Goal: Task Accomplishment & Management: Manage account settings

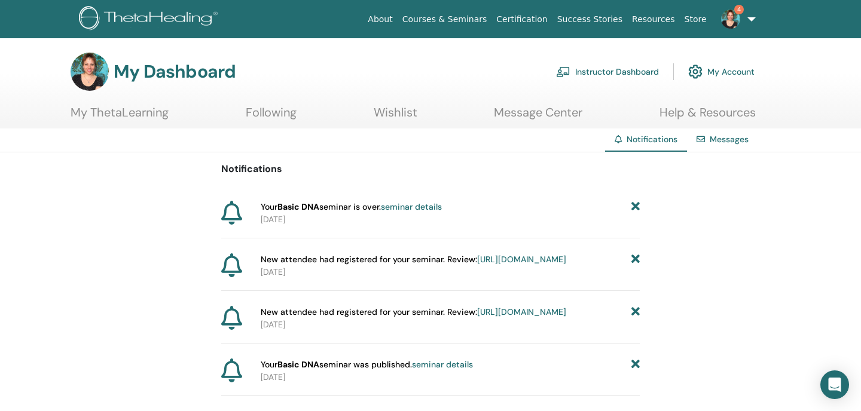
click at [429, 205] on link "seminar details" at bounding box center [411, 207] width 61 height 11
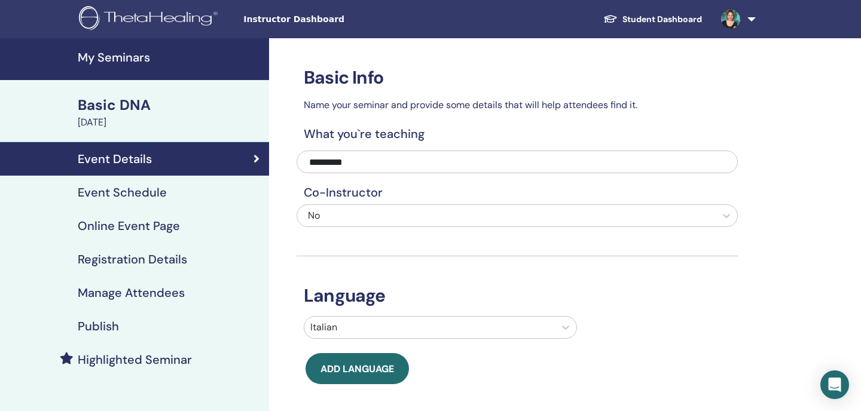
click at [135, 298] on h4 "Manage Attendees" at bounding box center [131, 293] width 107 height 14
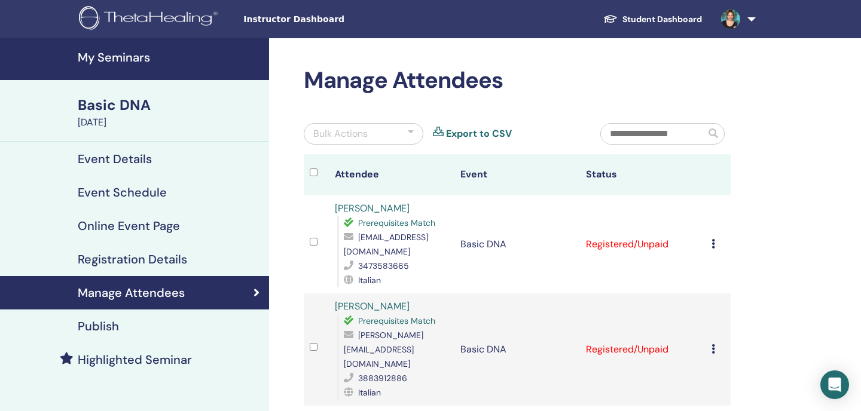
click at [144, 226] on h4 "Online Event Page" at bounding box center [129, 226] width 102 height 14
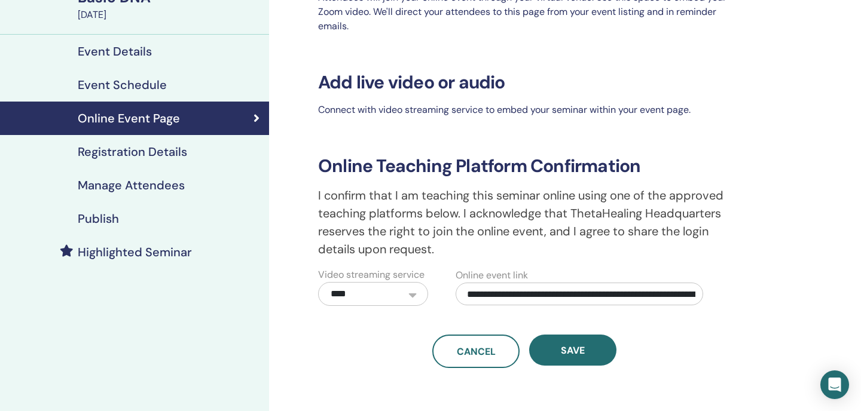
scroll to position [73, 0]
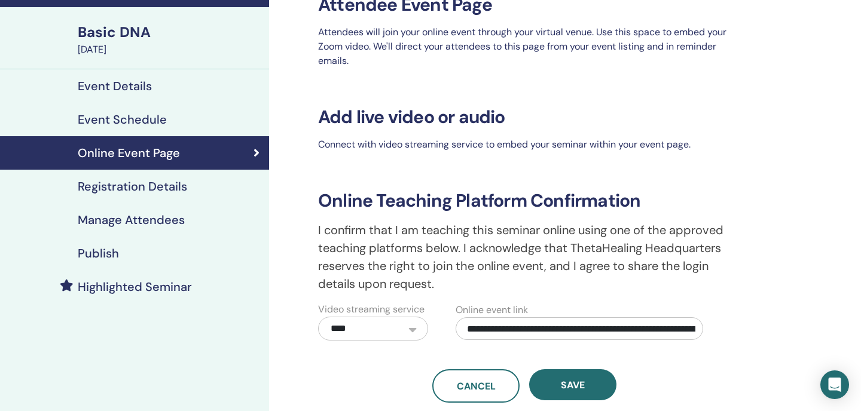
click at [125, 121] on h4 "Event Schedule" at bounding box center [122, 119] width 89 height 14
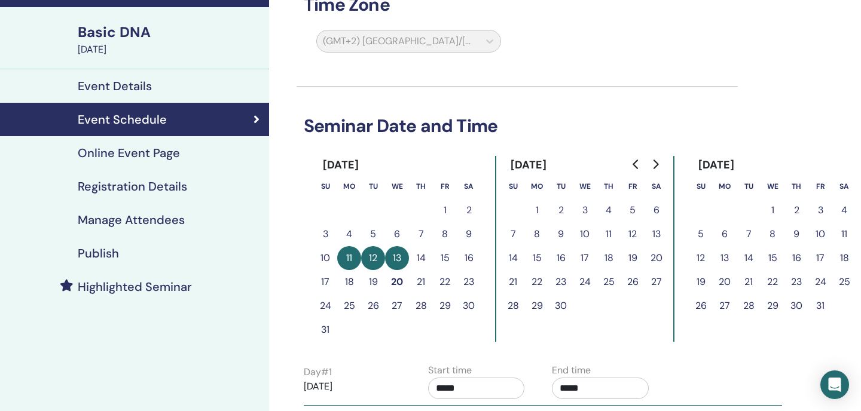
click at [105, 78] on link "Event Details" at bounding box center [134, 85] width 269 height 33
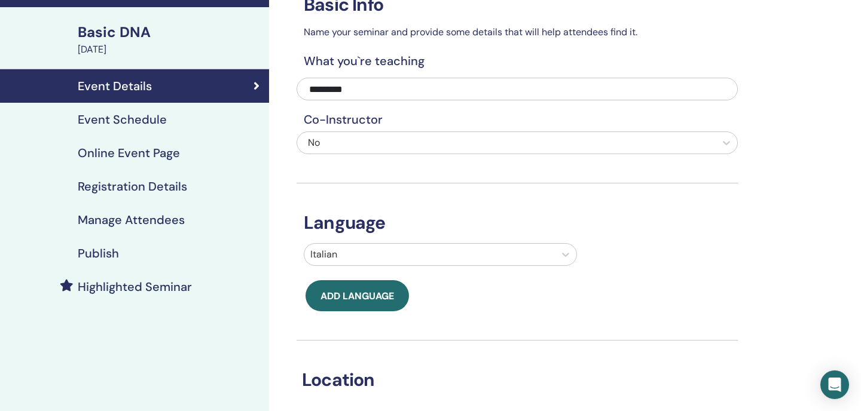
click at [111, 219] on h4 "Manage Attendees" at bounding box center [131, 220] width 107 height 14
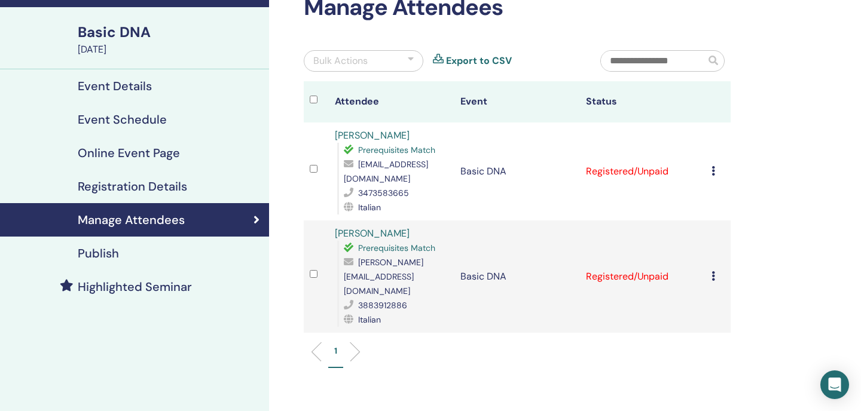
click at [413, 57] on div at bounding box center [411, 61] width 6 height 14
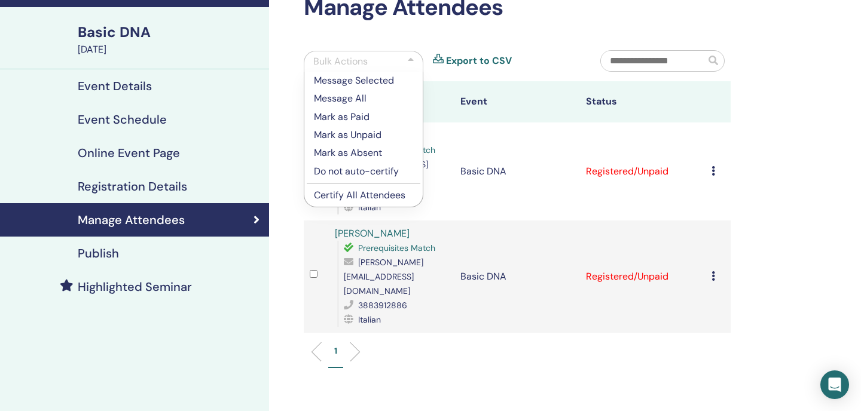
click at [370, 114] on p "Mark as Paid" at bounding box center [363, 117] width 99 height 14
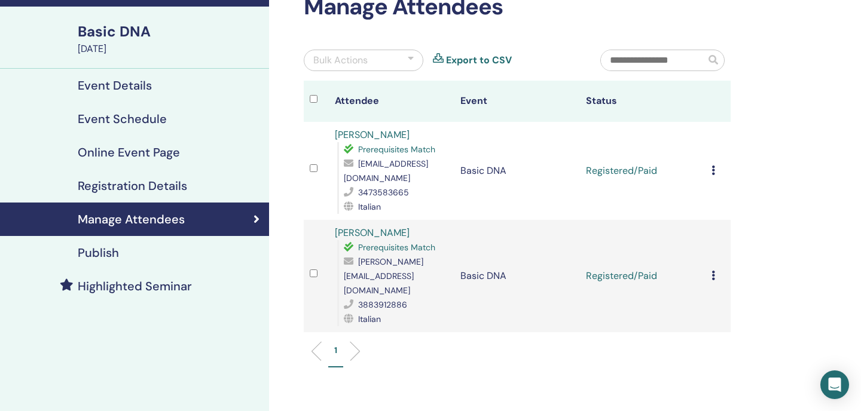
scroll to position [74, 0]
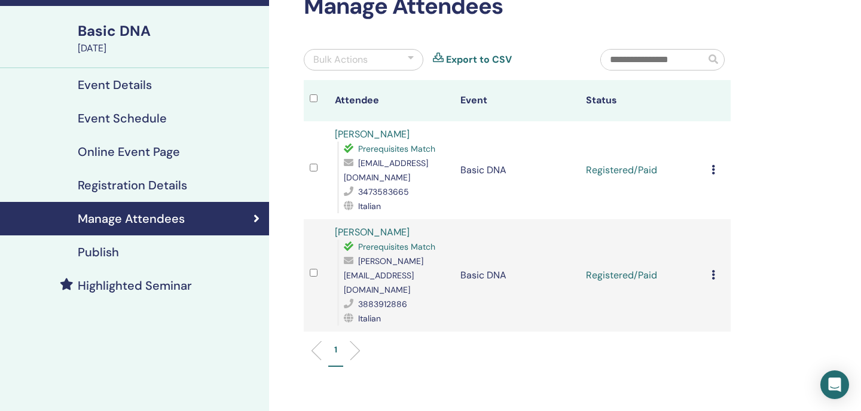
click at [411, 57] on div at bounding box center [411, 60] width 6 height 14
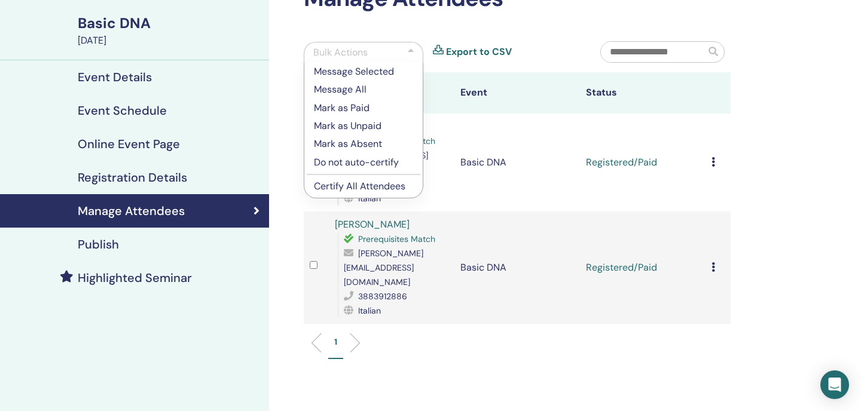
scroll to position [86, 0]
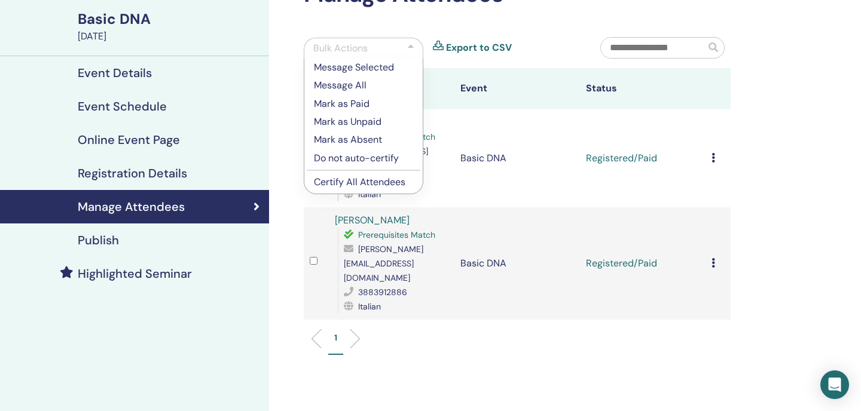
click at [409, 333] on ul "1" at bounding box center [517, 343] width 407 height 23
click at [394, 23] on div "Manage Attendees Bulk Actions Message Selected Message All Mark as Paid Mark as…" at bounding box center [517, 174] width 441 height 386
click at [410, 45] on div at bounding box center [411, 48] width 6 height 14
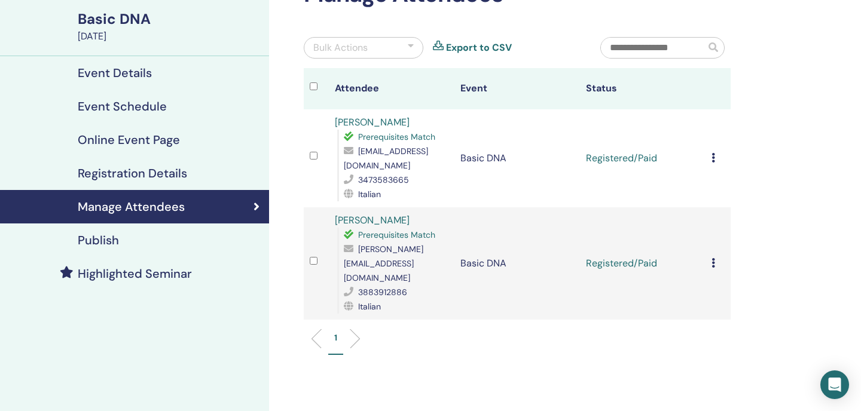
click at [408, 45] on div at bounding box center [411, 48] width 6 height 14
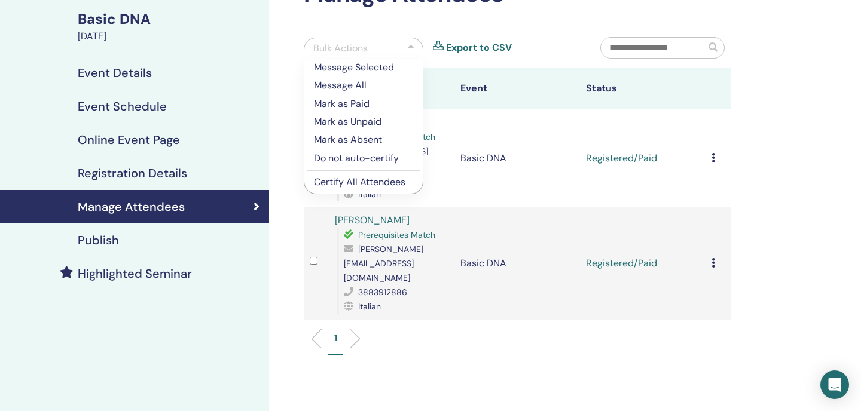
click at [381, 181] on p "Certify All Attendees" at bounding box center [363, 182] width 99 height 14
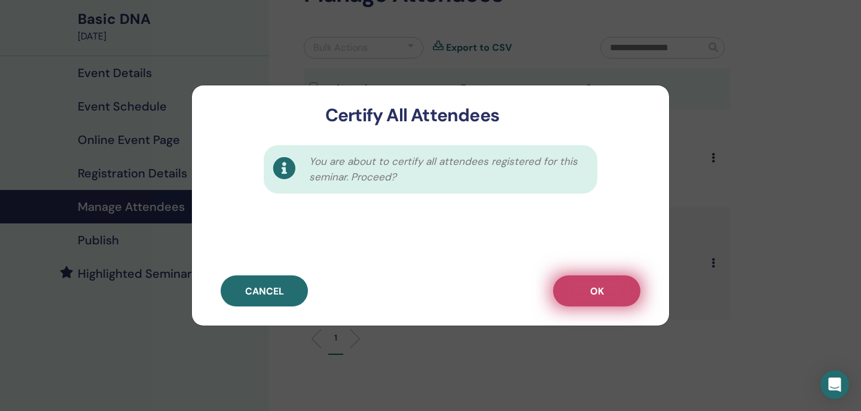
click at [605, 286] on button "OK" at bounding box center [596, 291] width 87 height 31
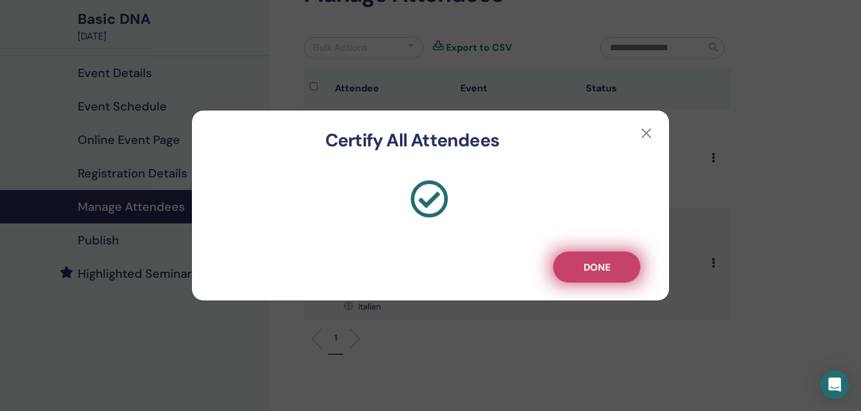
click at [604, 269] on span "Done" at bounding box center [597, 267] width 27 height 13
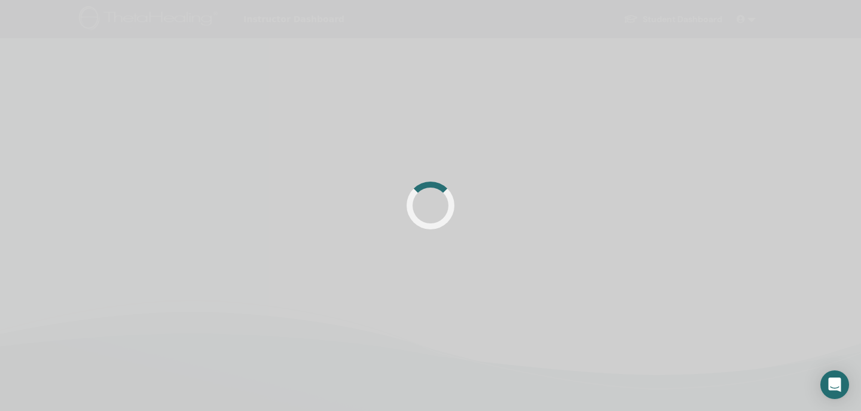
scroll to position [86, 0]
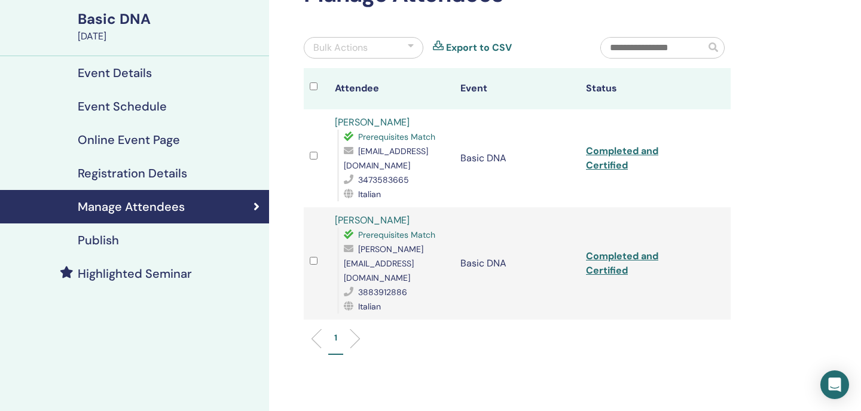
click at [103, 238] on h4 "Publish" at bounding box center [98, 240] width 41 height 14
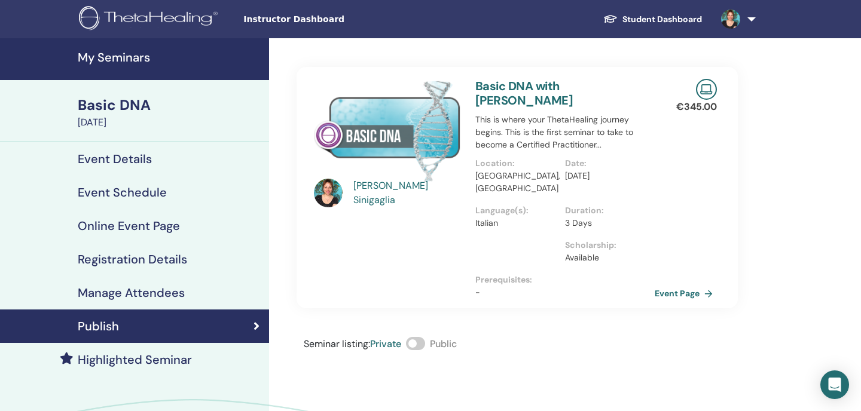
click at [401, 193] on div "Maddalena Sinigaglia" at bounding box center [408, 193] width 111 height 29
click at [405, 191] on div "Maddalena Sinigaglia" at bounding box center [408, 193] width 111 height 29
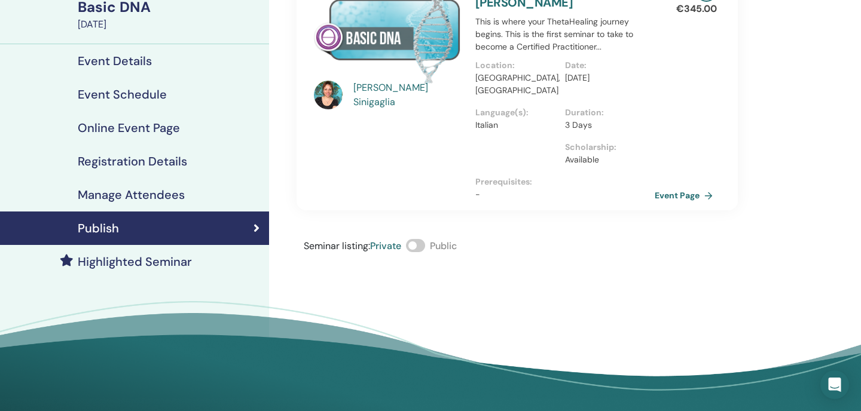
scroll to position [112, 0]
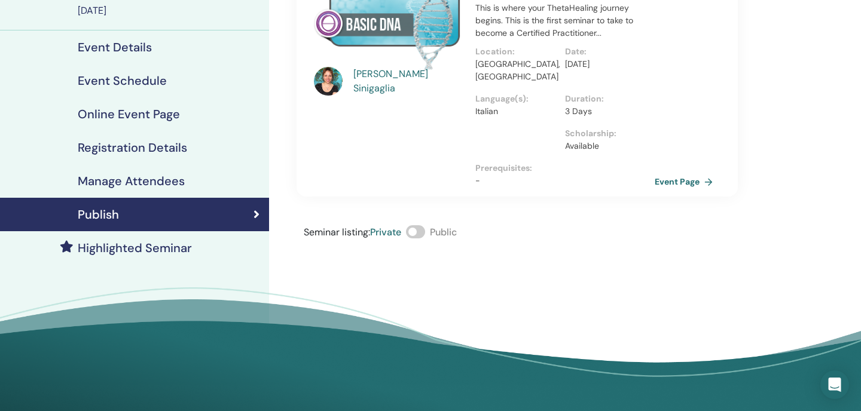
click at [155, 250] on h4 "Highlighted Seminar" at bounding box center [135, 248] width 114 height 14
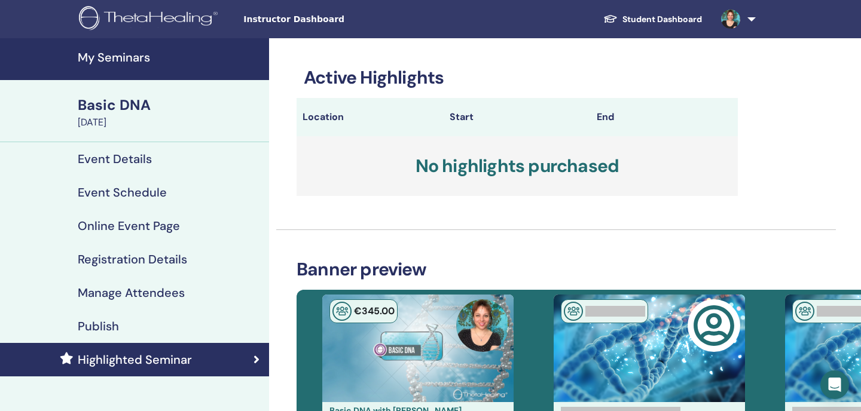
click at [117, 331] on h4 "Publish" at bounding box center [98, 326] width 41 height 14
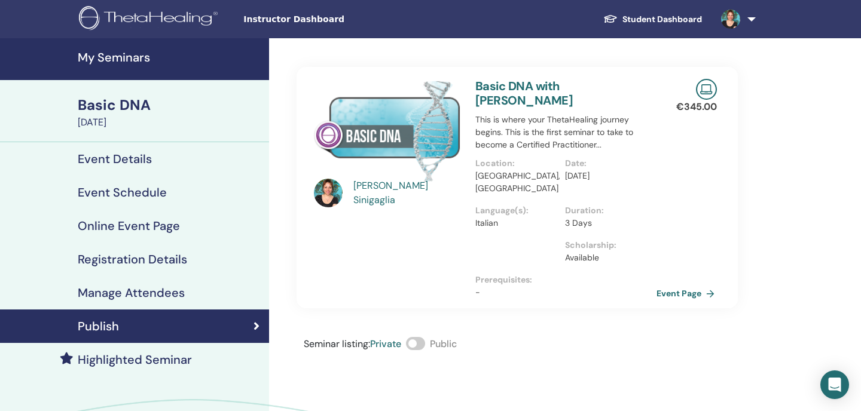
click at [691, 285] on link "Event Page" at bounding box center [688, 294] width 63 height 18
click at [160, 291] on h4 "Manage Attendees" at bounding box center [131, 293] width 107 height 14
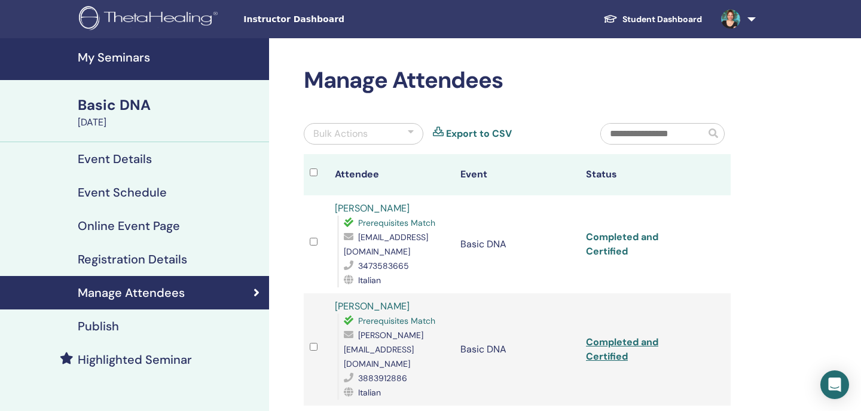
click at [620, 252] on link "Completed and Certified" at bounding box center [622, 244] width 72 height 27
click at [609, 336] on link "Completed and Certified" at bounding box center [622, 349] width 72 height 27
click at [166, 16] on img at bounding box center [150, 19] width 143 height 27
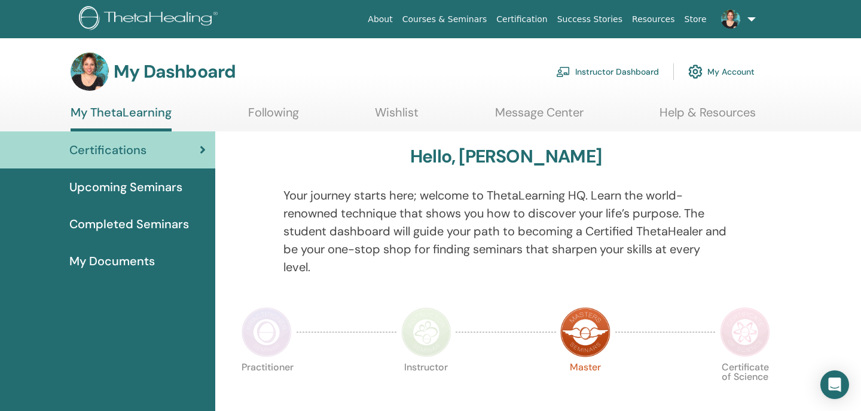
click at [135, 260] on span "My Documents" at bounding box center [112, 261] width 86 height 18
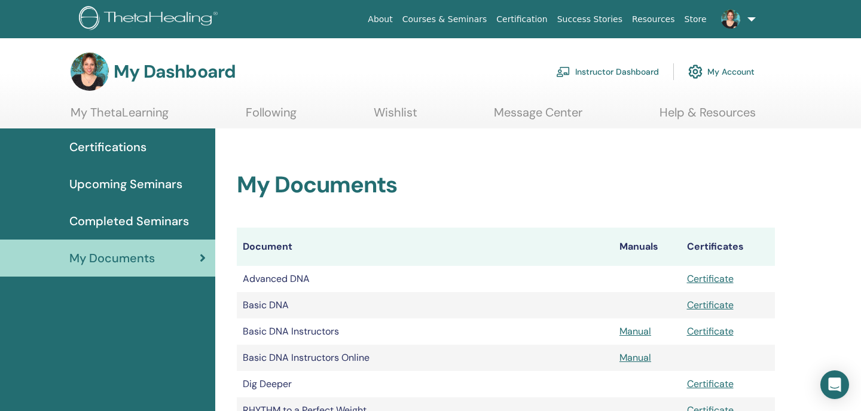
click at [142, 218] on span "Completed Seminars" at bounding box center [129, 221] width 120 height 18
click at [734, 18] on img at bounding box center [730, 19] width 19 height 19
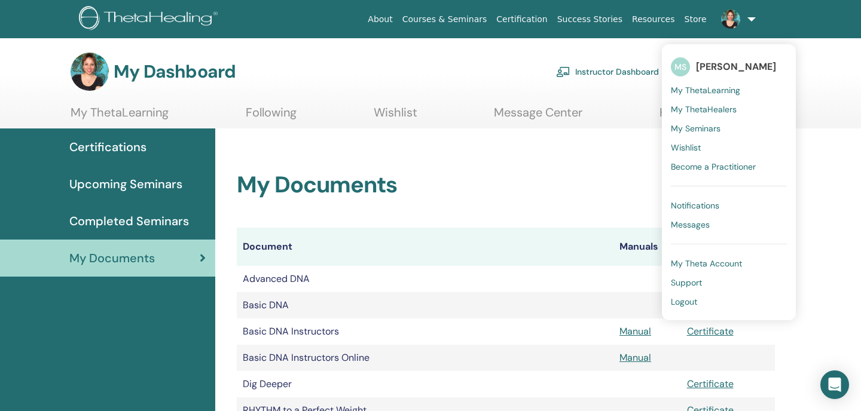
click at [153, 8] on img at bounding box center [150, 19] width 143 height 27
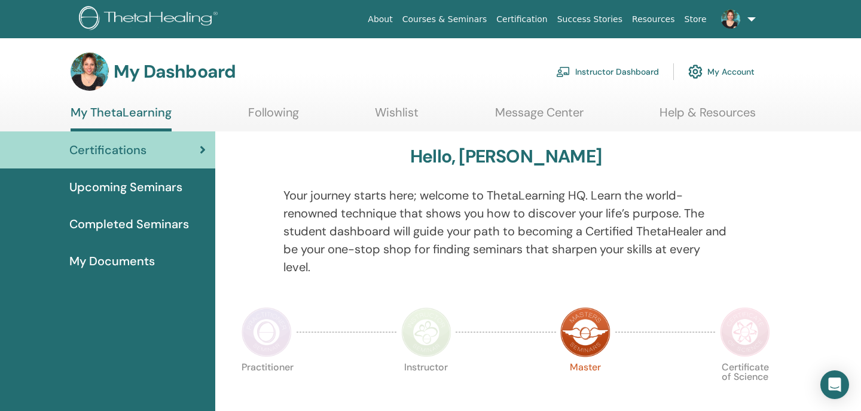
click at [134, 225] on span "Completed Seminars" at bounding box center [129, 224] width 120 height 18
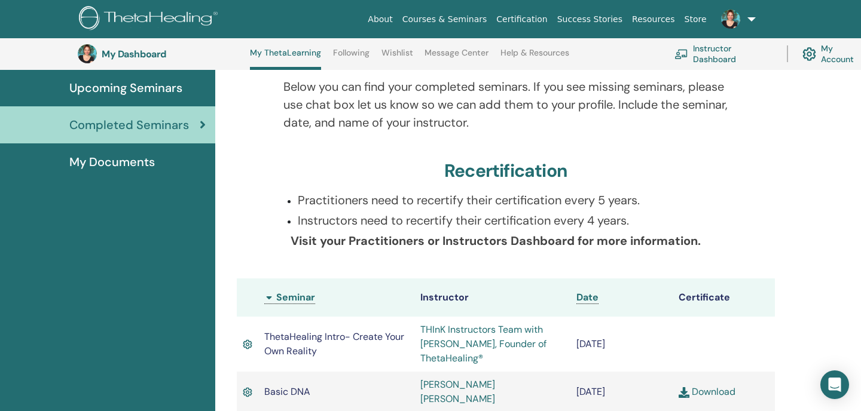
scroll to position [138, 0]
